Goal: Task Accomplishment & Management: Use online tool/utility

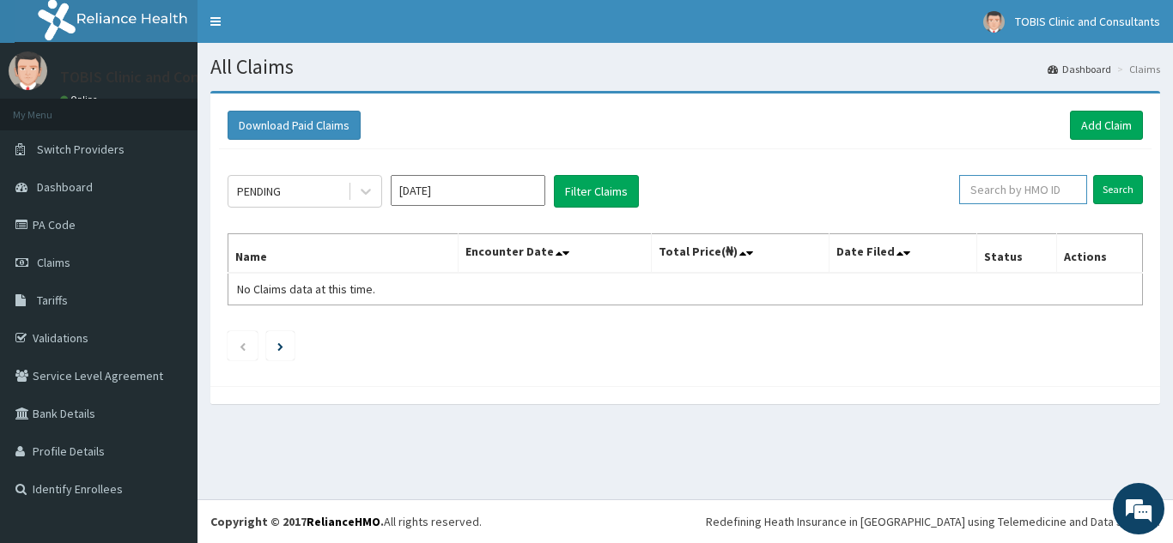
click at [1029, 198] on input "text" at bounding box center [1023, 189] width 128 height 29
paste input "[PERSON_NAME]/10012/D"
type input "[PERSON_NAME]/10012/D"
click at [1120, 193] on input "Search" at bounding box center [1118, 189] width 50 height 29
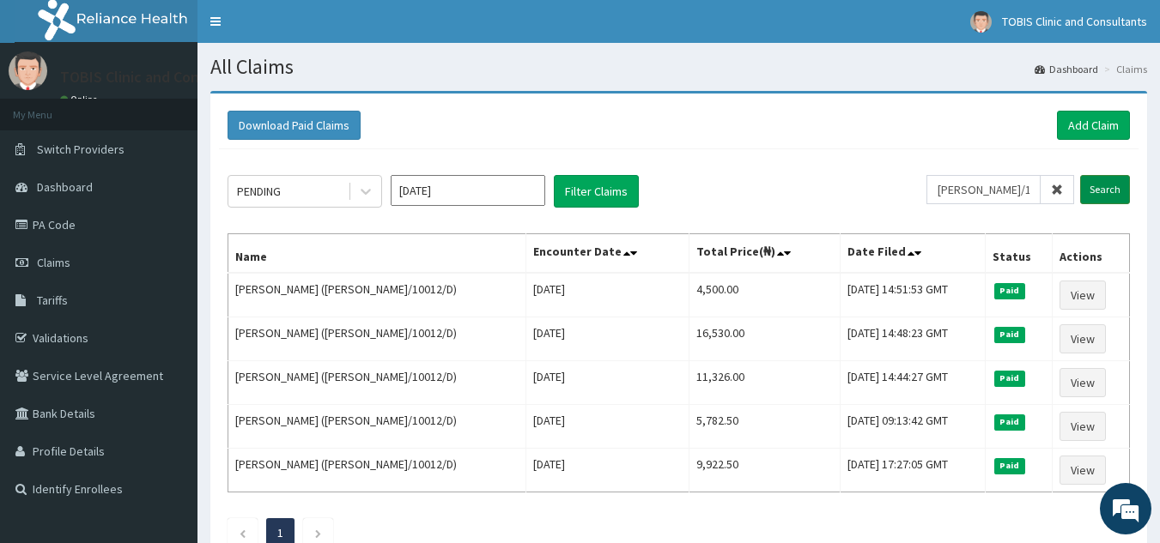
click at [1106, 188] on input "Search" at bounding box center [1105, 189] width 50 height 29
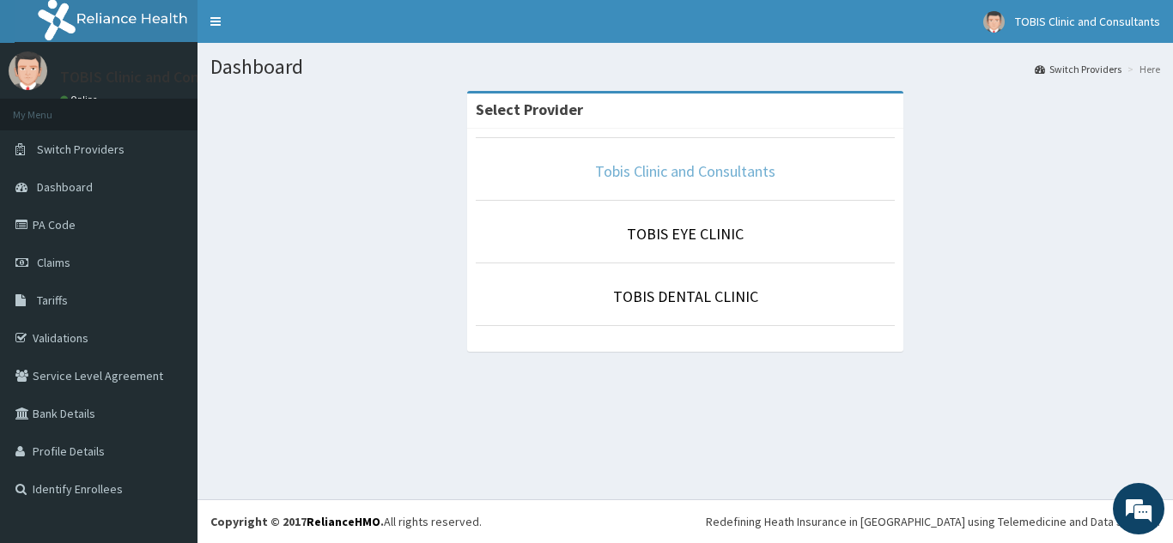
click at [629, 175] on link "Tobis Clinic and Consultants" at bounding box center [685, 171] width 180 height 20
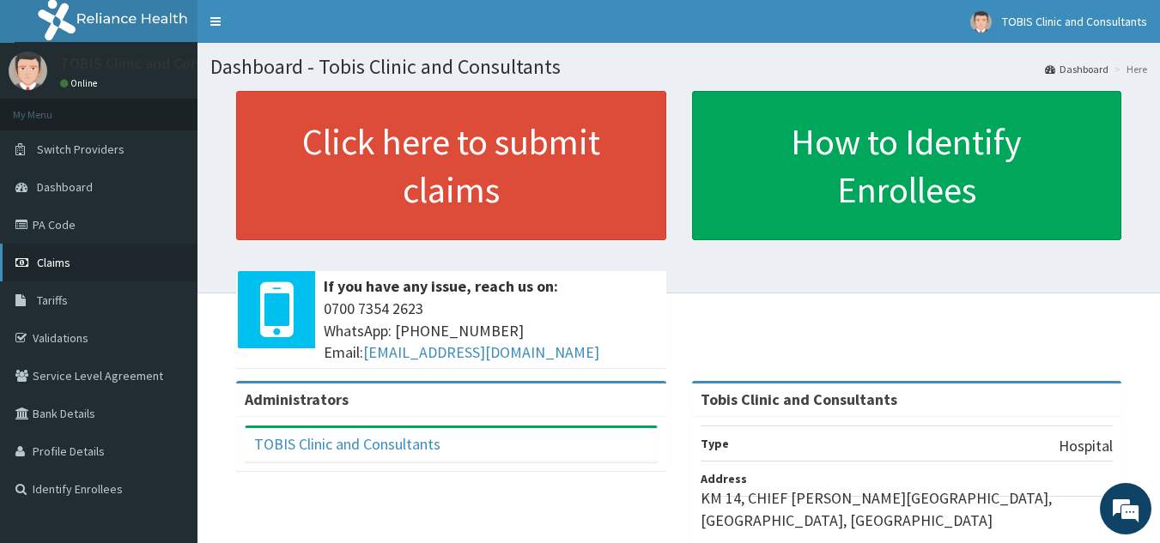
click at [50, 260] on span "Claims" at bounding box center [53, 262] width 33 height 15
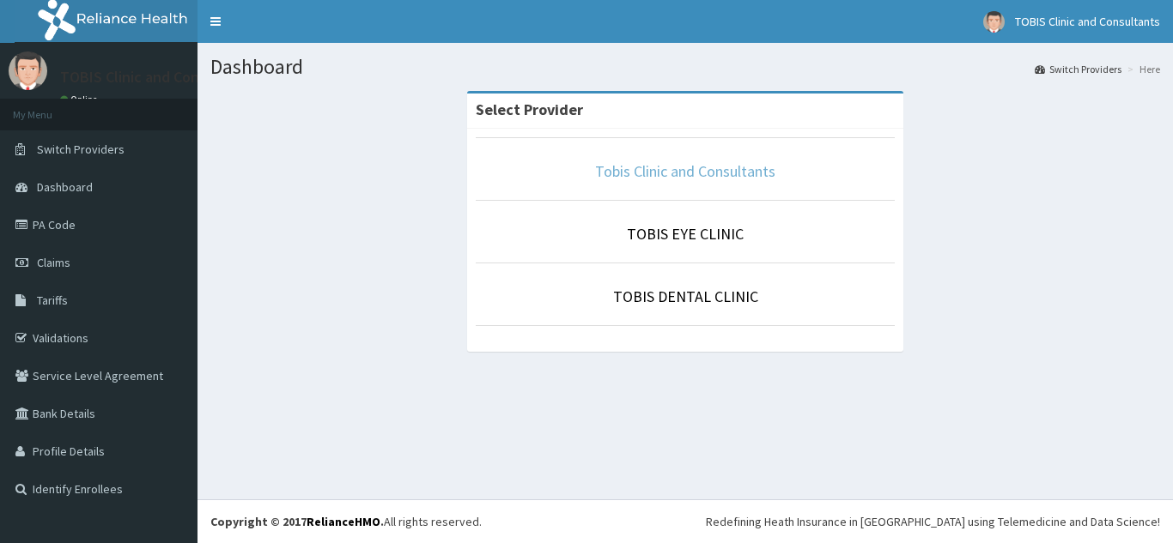
click at [673, 168] on link "Tobis Clinic and Consultants" at bounding box center [685, 171] width 180 height 20
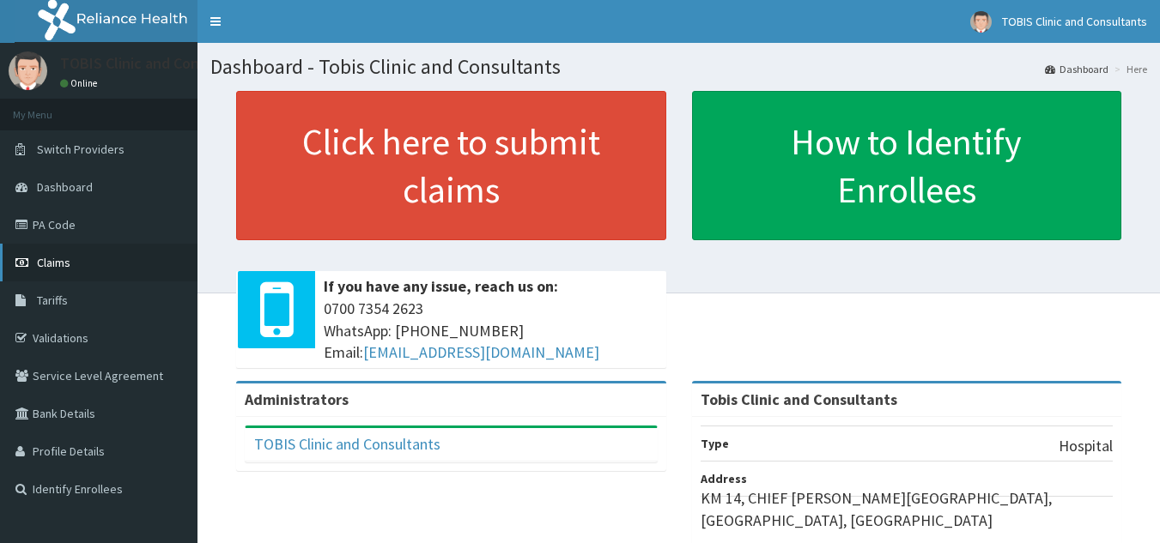
click at [52, 258] on span "Claims" at bounding box center [53, 262] width 33 height 15
